Goal: Information Seeking & Learning: Learn about a topic

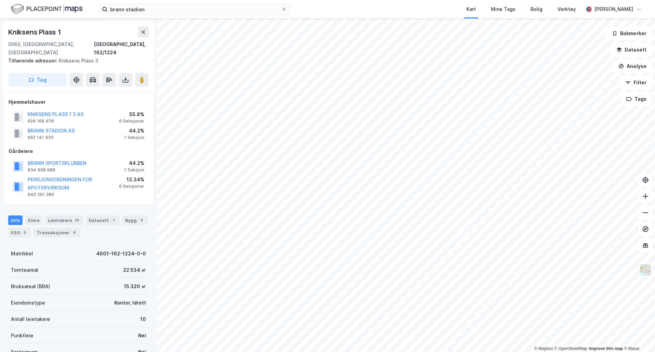
scroll to position [1, 0]
click at [166, 11] on input "brann stadion" at bounding box center [195, 9] width 174 height 10
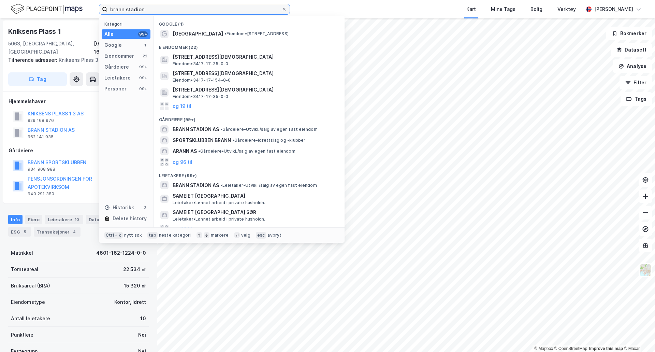
click at [166, 11] on input "brann stadion" at bounding box center [195, 9] width 174 height 10
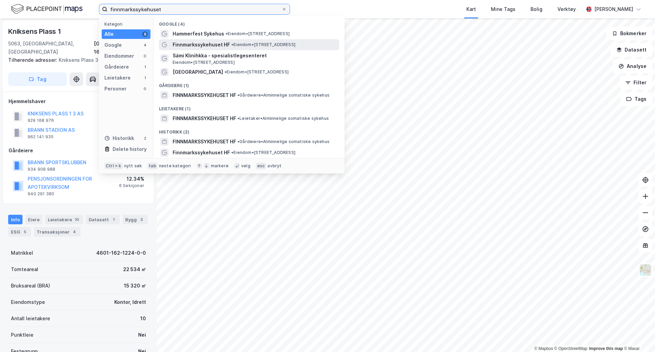
type input "finnmarkssykehuset"
click at [217, 42] on span "Finnmarkssykehuset HF" at bounding box center [201, 45] width 57 height 8
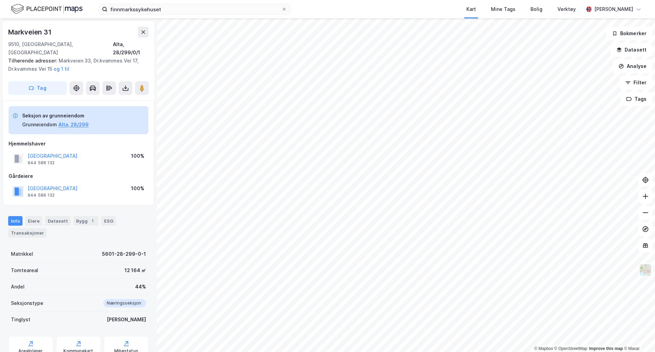
scroll to position [1, 0]
click at [182, 15] on div "finnmarkssykehuset Kart Mine Tags Bolig Verktøy [PERSON_NAME]" at bounding box center [327, 9] width 655 height 18
click at [182, 11] on input "finnmarkssykehuset" at bounding box center [195, 9] width 174 height 10
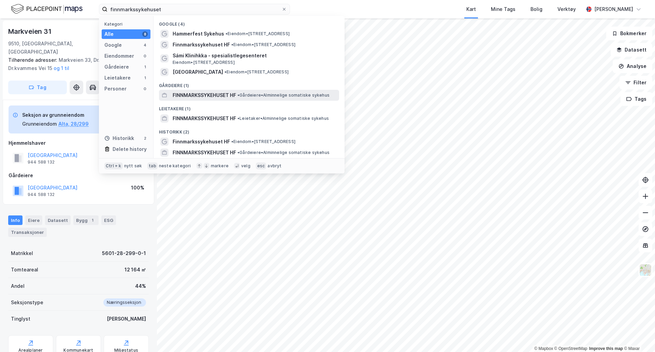
click at [226, 94] on span "FINNMARKSSYKEHUSET HF" at bounding box center [204, 95] width 63 height 8
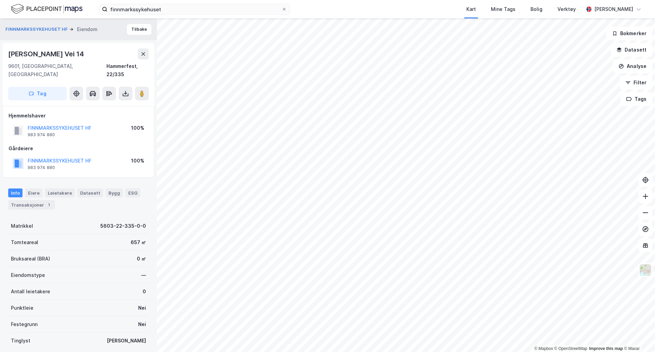
scroll to position [1, 0]
click at [138, 27] on button "Tilbake" at bounding box center [139, 28] width 25 height 11
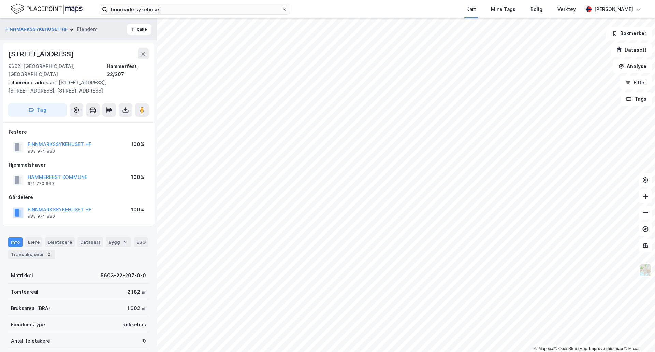
scroll to position [1, 0]
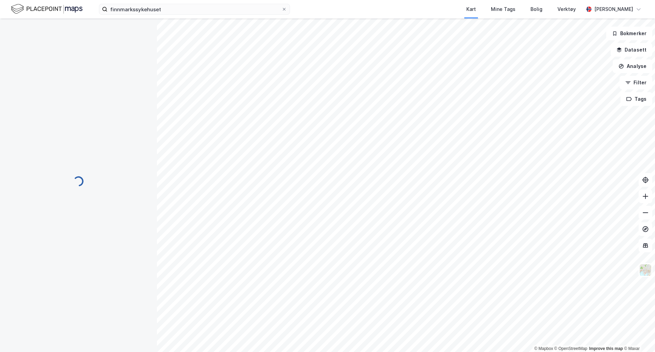
scroll to position [1, 0]
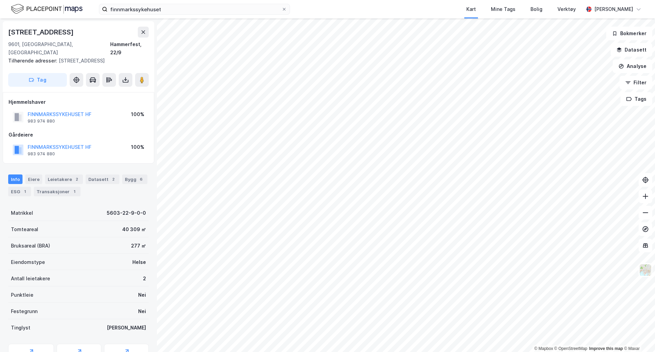
scroll to position [1, 0]
